Goal: Submit feedback/report problem

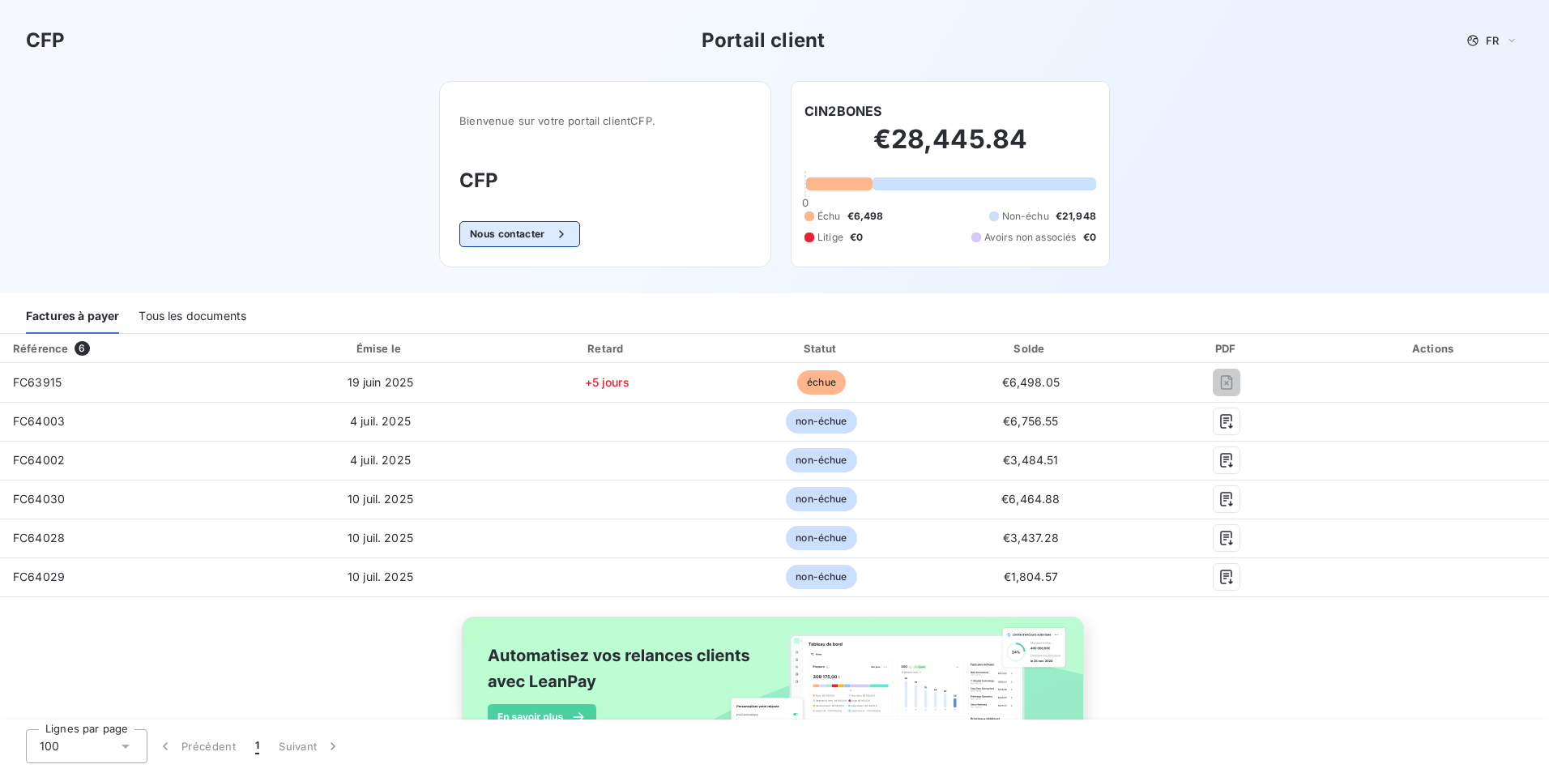
click at [506, 233] on button "Nous contacter" at bounding box center [519, 234] width 120 height 26
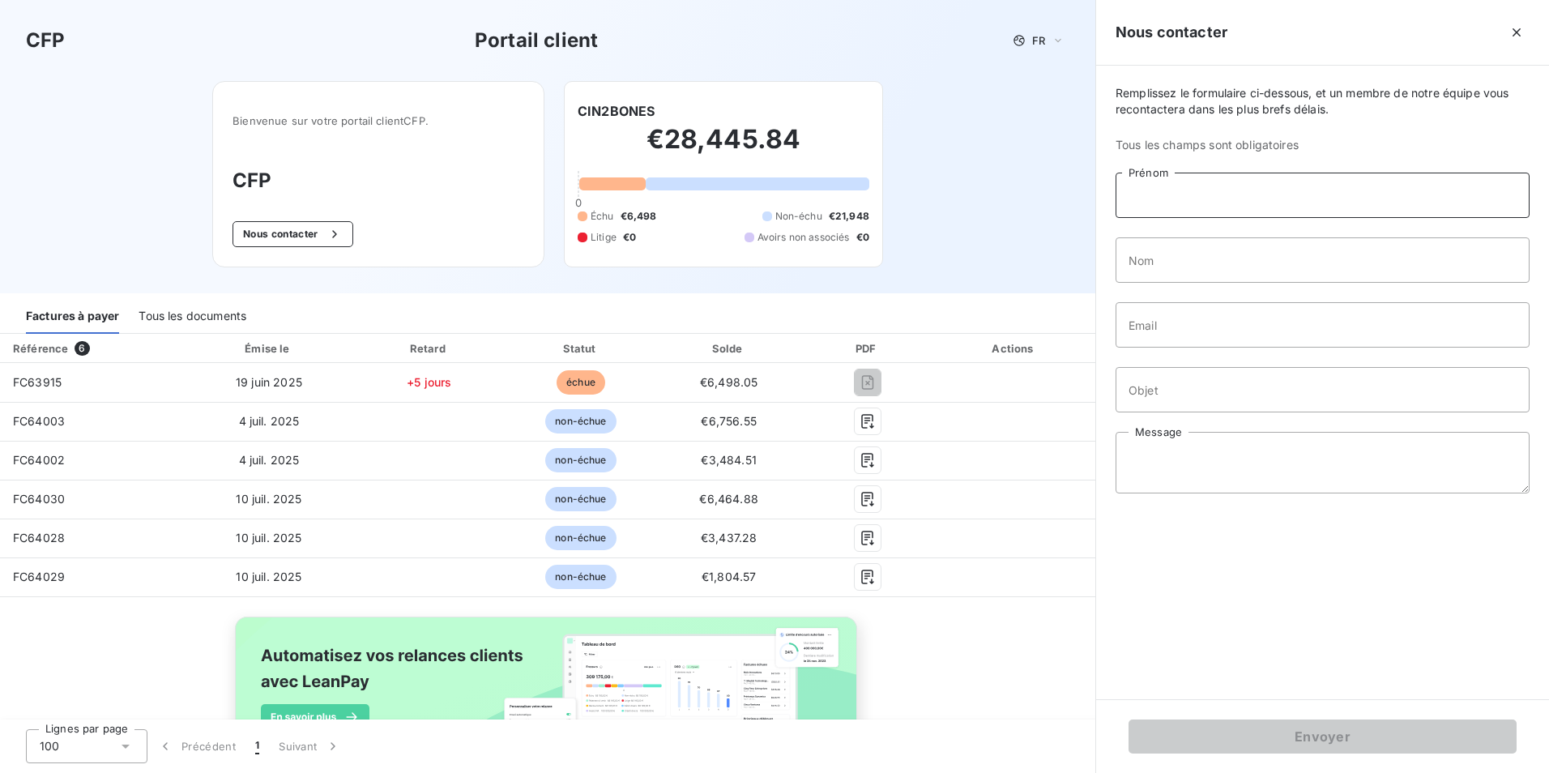
click at [1161, 190] on input "Prénom" at bounding box center [1323, 195] width 414 height 45
type input "[PERSON_NAME]"
click at [1131, 255] on input "Nom" at bounding box center [1323, 259] width 414 height 45
type input "Pinto"
type input "[EMAIL_ADDRESS][DOMAIN_NAME]"
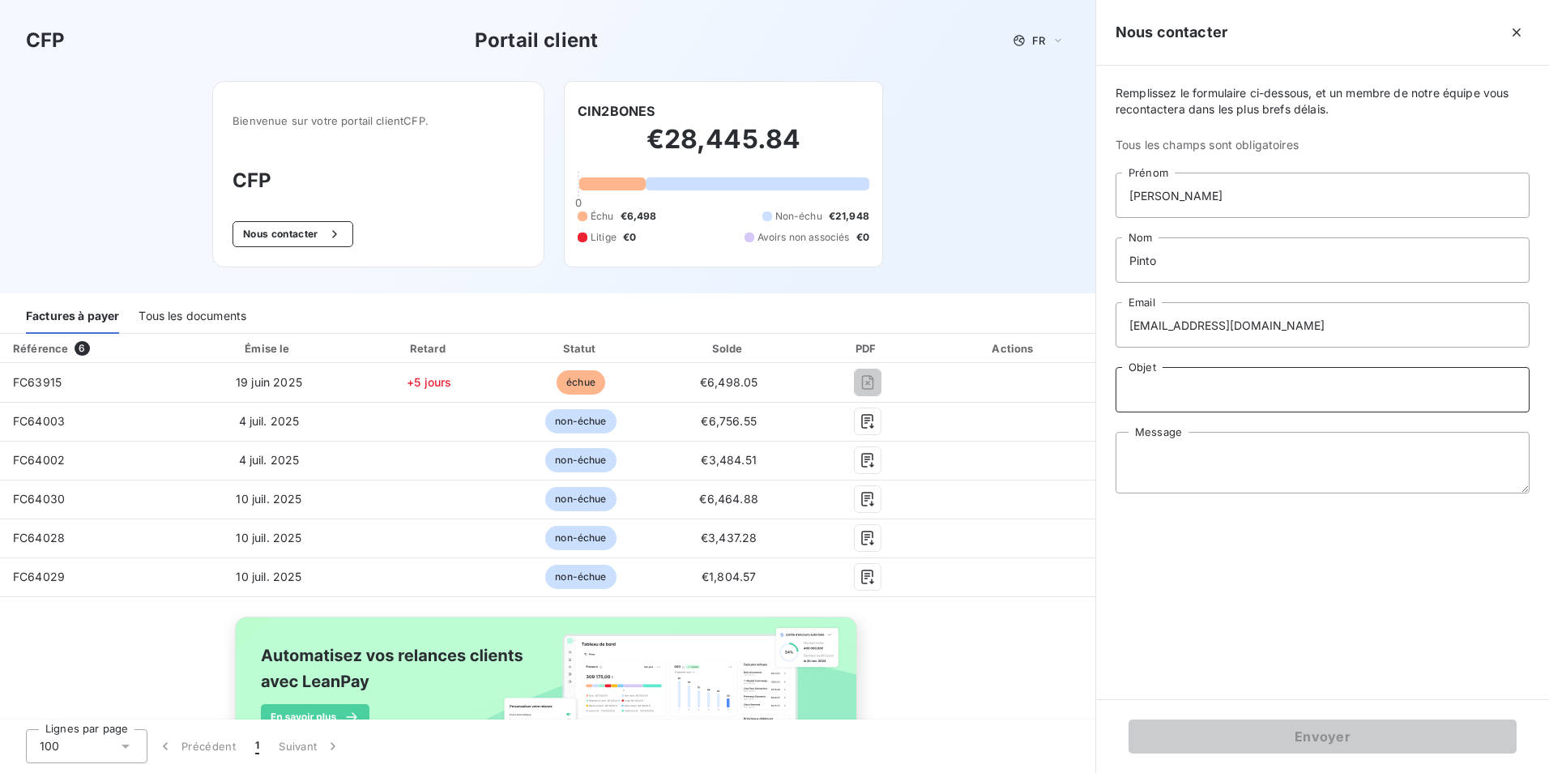
click at [1177, 407] on input "Objet" at bounding box center [1323, 389] width 414 height 45
type input "impossible de telecharger FC63915"
click at [1178, 461] on textarea "Message" at bounding box center [1323, 463] width 414 height 62
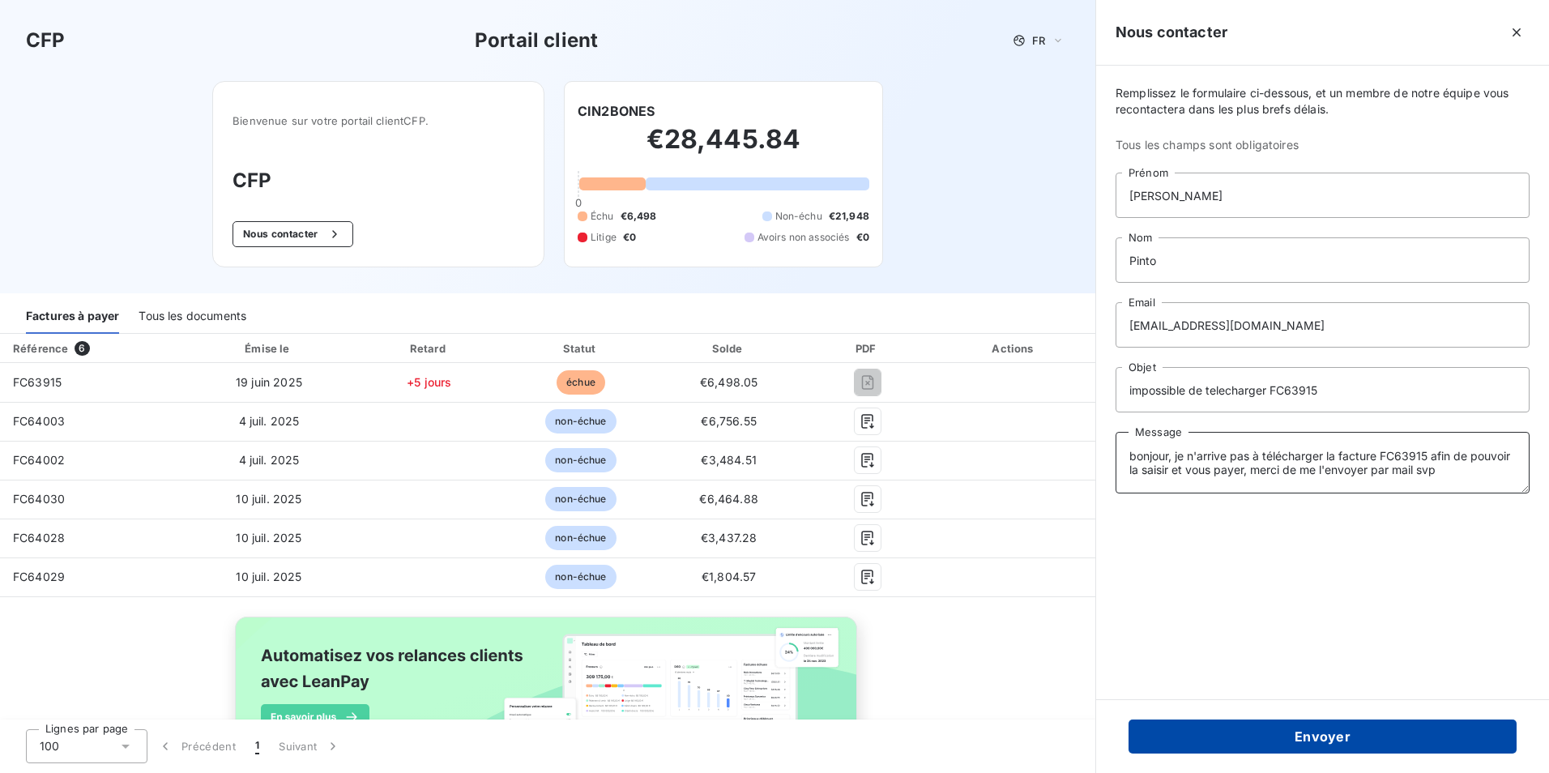
type textarea "bonjour, je n'arrive pas à télécharger la facture FC63915 afin de pouvoir la sa…"
click at [1234, 735] on button "Envoyer" at bounding box center [1323, 736] width 388 height 34
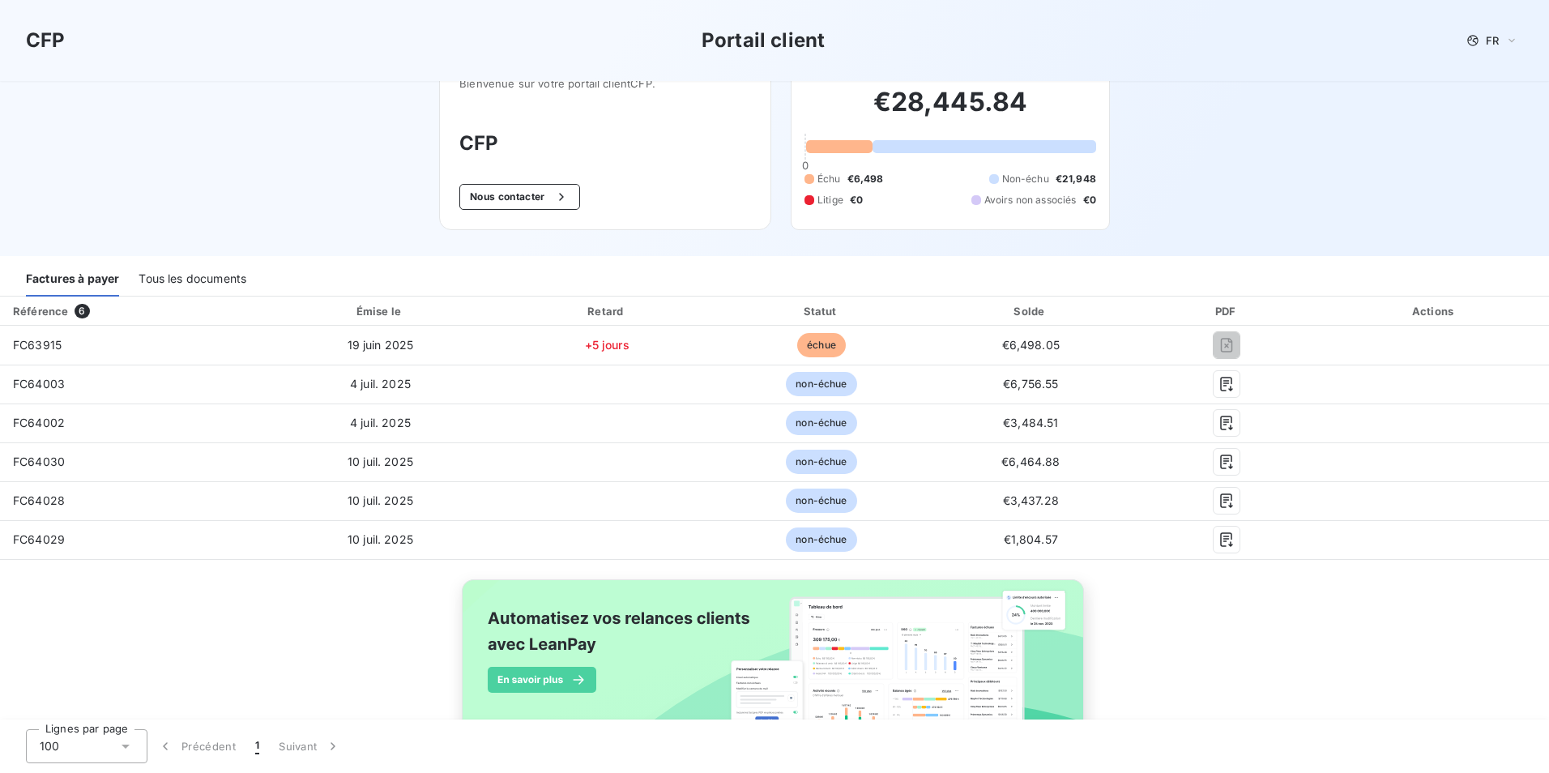
scroll to position [89, 0]
